Goal: Complete application form

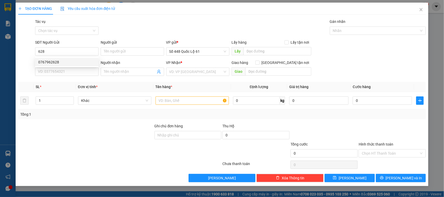
click at [65, 61] on div "0767962628" at bounding box center [66, 62] width 57 height 6
type input "0767962628"
type input "cx phuoc tien"
type input "000000000000"
type input "MAI"
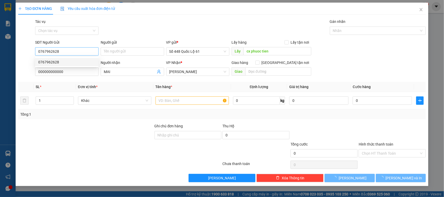
type input "400.000"
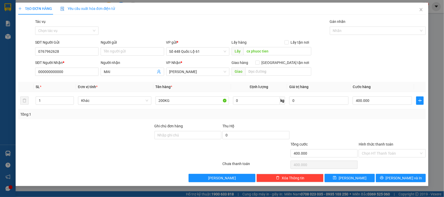
drag, startPoint x: 39, startPoint y: 49, endPoint x: 34, endPoint y: 48, distance: 4.7
click at [34, 48] on div "SĐT Người Gửi 0767962628 0767962628" at bounding box center [67, 49] width 66 height 18
type input "0767962628"
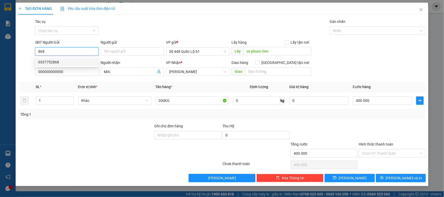
click at [67, 62] on div "0337752868" at bounding box center [66, 62] width 57 height 6
type input "0337752868"
type input "AN [DEMOGRAPHIC_DATA]"
type input "100.000"
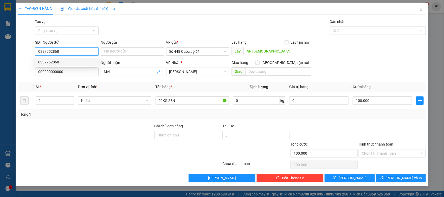
type input "0337752868"
